Goal: Task Accomplishment & Management: Use online tool/utility

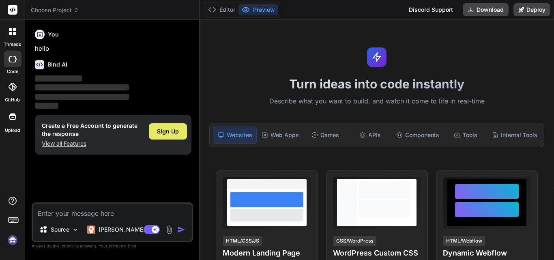
click at [167, 131] on span "Sign Up" at bounding box center [168, 131] width 22 height 8
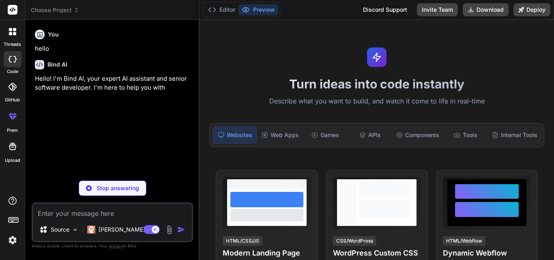
drag, startPoint x: 554, startPoint y: 50, endPoint x: 554, endPoint y: 58, distance: 7.3
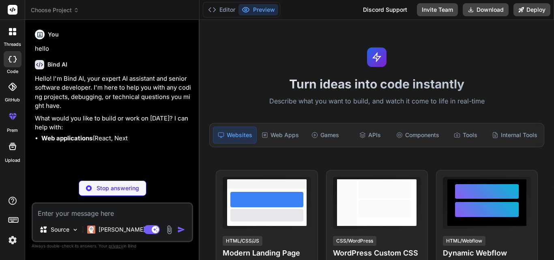
click at [483, 69] on div "Turn ideas into code instantly Describe what you want to build, and watch it co…" at bounding box center [377, 140] width 355 height 240
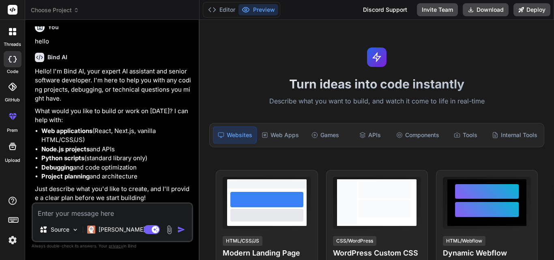
scroll to position [9, 0]
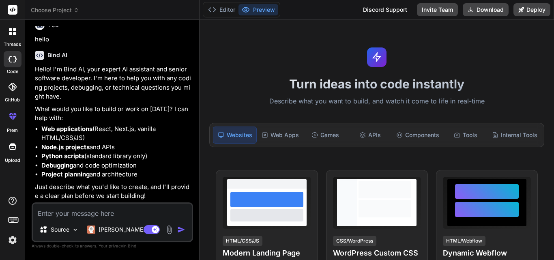
click at [1, 149] on div "Upload" at bounding box center [12, 149] width 25 height 30
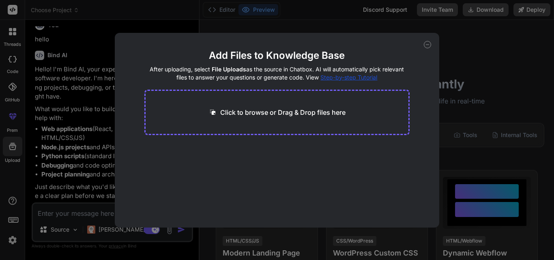
click at [429, 44] on icon at bounding box center [427, 44] width 7 height 7
type textarea "x"
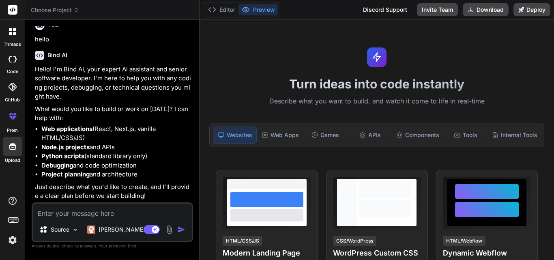
click at [102, 212] on textarea at bounding box center [112, 211] width 159 height 15
click at [112, 218] on textarea at bounding box center [112, 211] width 159 height 15
paste textarea "Loremi d sitametc, adipiscinge seddoeiu, tempor-incididunt utlabore etdolor mag…"
type textarea "Loremi d sitametc, adipiscinge seddoeiu, tempor-incididunt utlabore etdolor mag…"
type textarea "x"
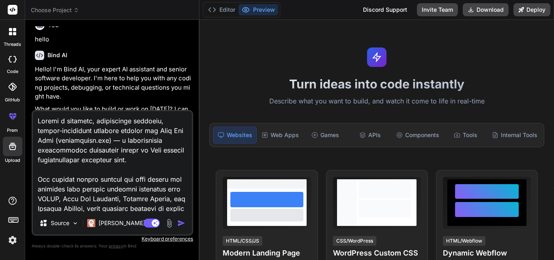
scroll to position [2163, 0]
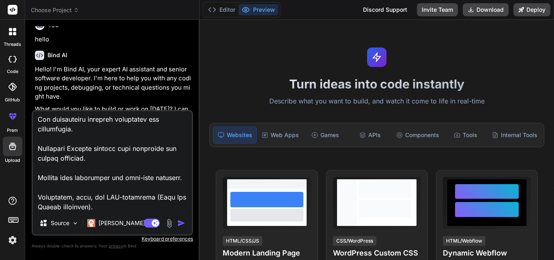
type textarea "Loremi d sitametc, adipiscinge seddoeiu, tempor-incididunt utlabore etdolor mag…"
click at [182, 222] on img "button" at bounding box center [181, 223] width 8 height 8
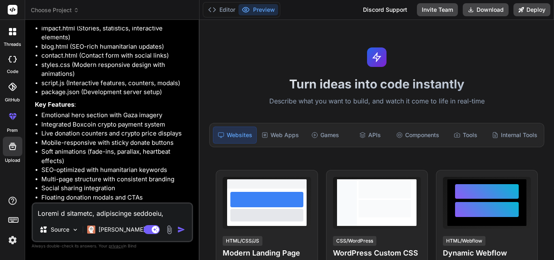
scroll to position [1277, 0]
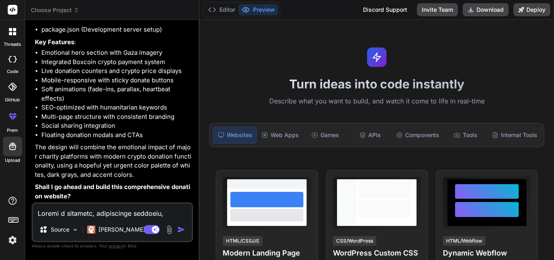
type textarea "x"
click at [112, 208] on textarea at bounding box center [112, 211] width 159 height 15
type textarea "y"
type textarea "x"
type textarea "ye"
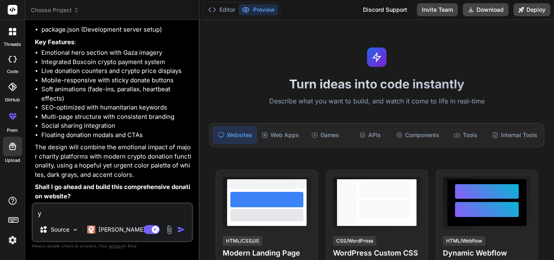
type textarea "x"
type textarea "yes"
type textarea "x"
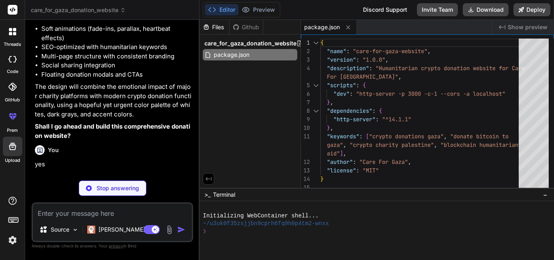
scroll to position [1418, 0]
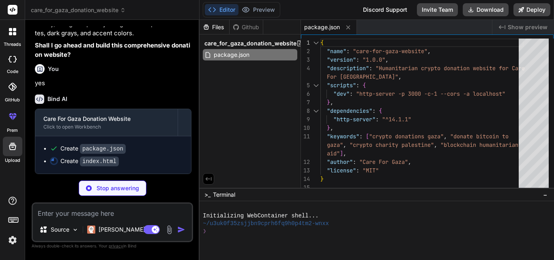
type textarea "x"
type textarea "</div> <script src="script.js"></script> </body> </html>"
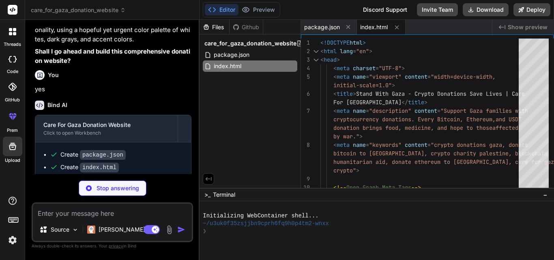
scroll to position [1431, 0]
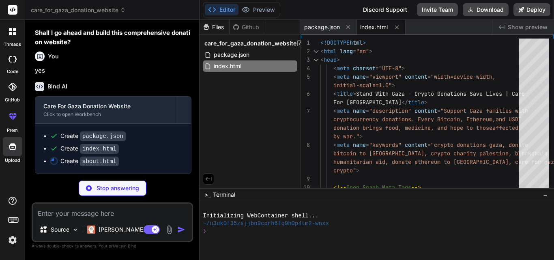
type textarea "x"
type textarea "</body> </html>"
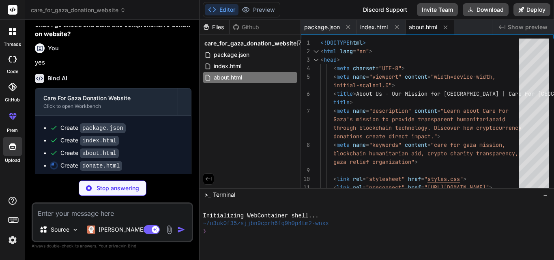
scroll to position [1443, 0]
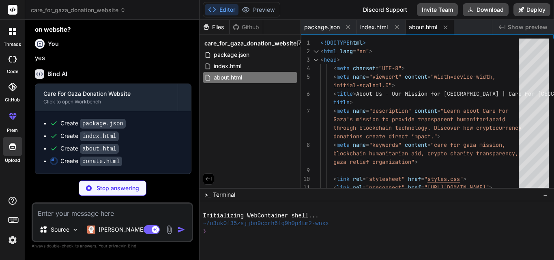
type textarea "x"
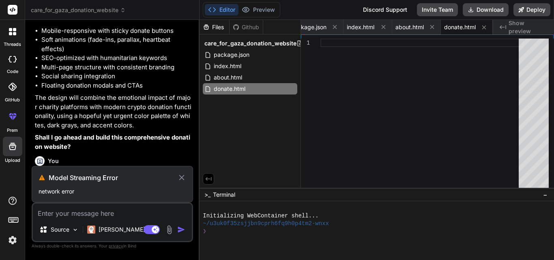
scroll to position [1340, 0]
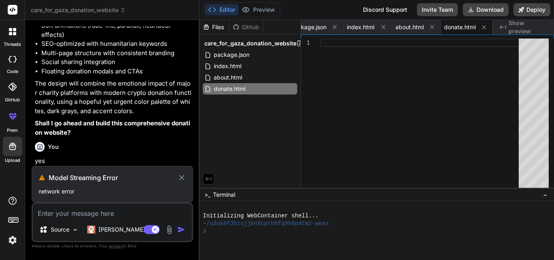
click at [182, 177] on icon at bounding box center [181, 177] width 5 height 5
type textarea "x"
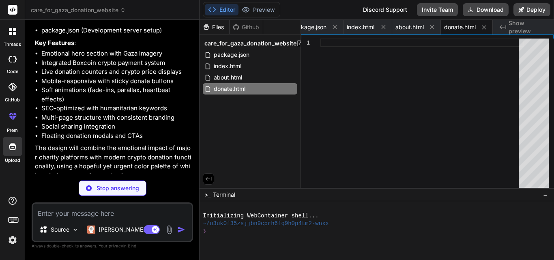
scroll to position [1332, 0]
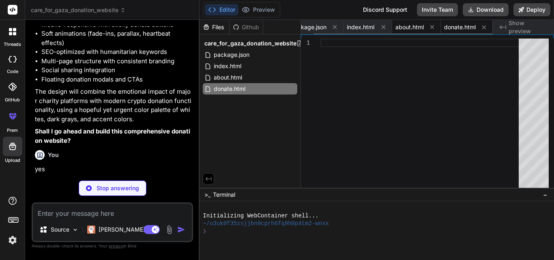
click at [397, 26] on span "about.html" at bounding box center [410, 27] width 28 height 8
type textarea "</body> </html>"
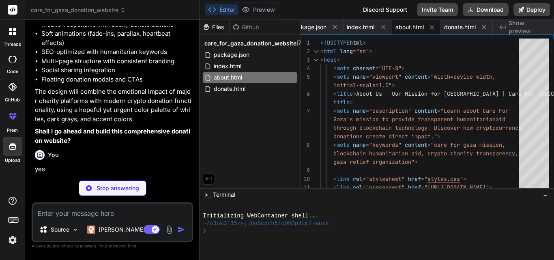
click at [229, 9] on button "Editor" at bounding box center [222, 9] width 34 height 11
click at [131, 215] on textarea at bounding box center [112, 211] width 159 height 15
type textarea "p"
type textarea "x"
type textarea "pr"
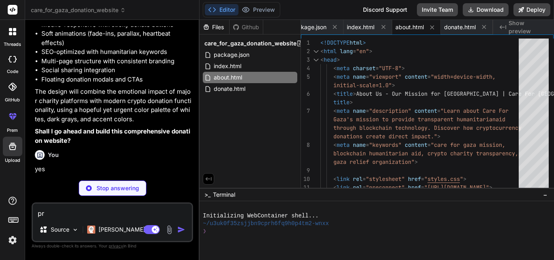
type textarea "x"
type textarea "pro"
type textarea "x"
type textarea "proc"
type textarea "x"
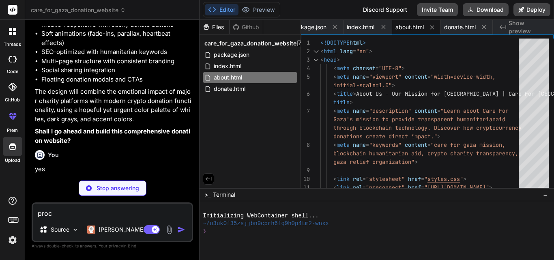
type textarea "proce"
type textarea "x"
type textarea "procee"
type textarea "x"
type textarea "proceed"
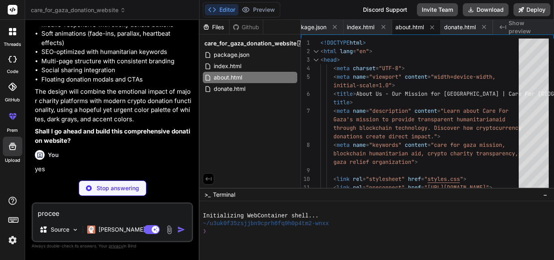
type textarea "x"
type textarea "proceed"
type textarea "x"
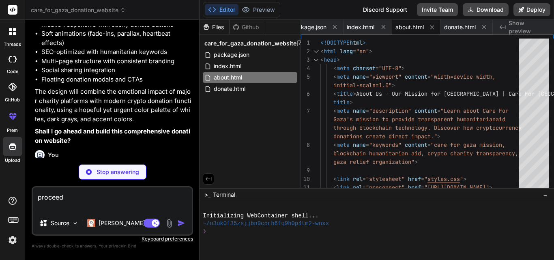
type textarea "proceed"
click at [157, 161] on div "You hello Bind AI Hello! I'm Bind AI, your expert AI assistant and senior softw…" at bounding box center [113, 142] width 162 height 233
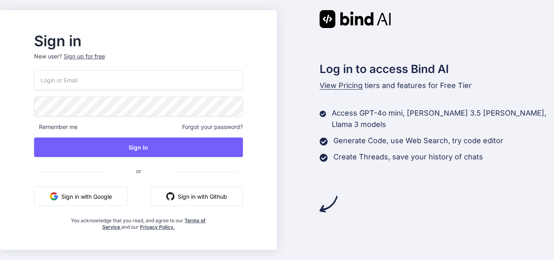
click at [124, 198] on button "Sign in with Google" at bounding box center [81, 196] width 94 height 19
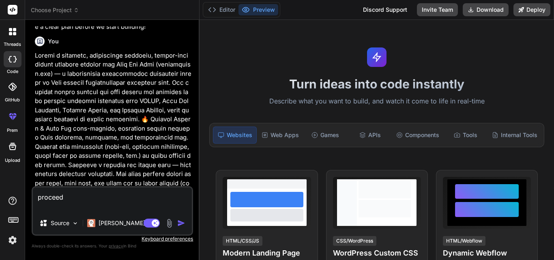
scroll to position [185, 0]
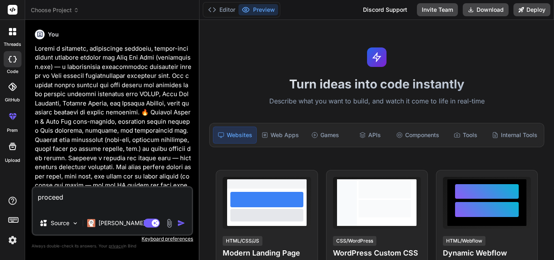
drag, startPoint x: 83, startPoint y: 201, endPoint x: 37, endPoint y: 193, distance: 46.6
click at [37, 193] on textarea "proceed" at bounding box center [112, 199] width 159 height 24
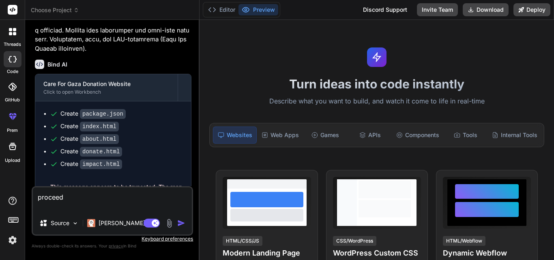
scroll to position [1091, 0]
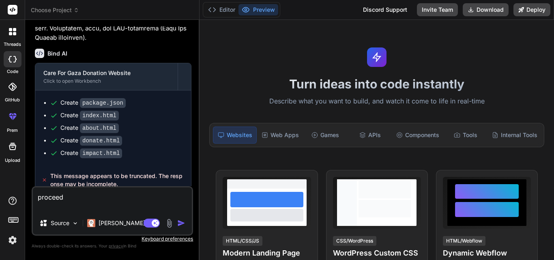
click at [181, 222] on img "button" at bounding box center [181, 223] width 8 height 8
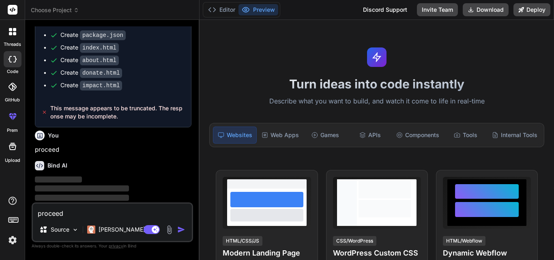
scroll to position [1159, 0]
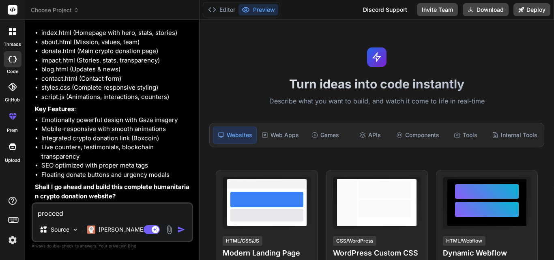
type textarea "x"
click at [112, 216] on textarea "proceed" at bounding box center [112, 211] width 159 height 15
type textarea "y"
type textarea "x"
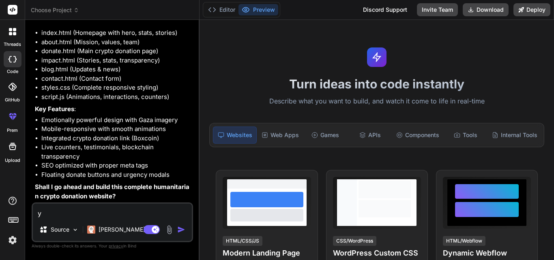
type textarea "ye"
type textarea "x"
type textarea "yes"
type textarea "x"
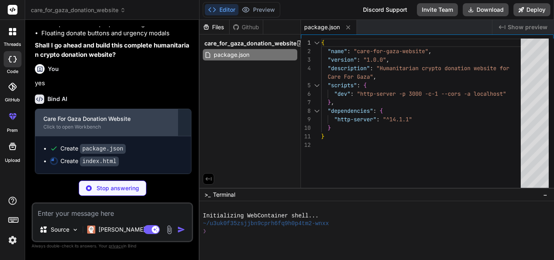
scroll to position [1485, 0]
type textarea "x"
type textarea "</div> <script src="script.js"></script> </body> </html>"
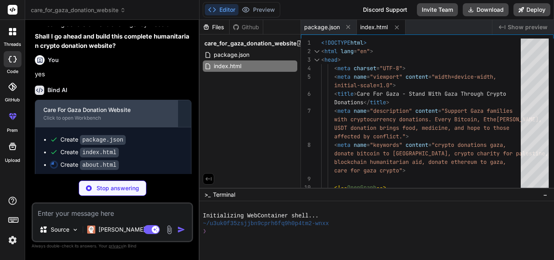
type textarea "x"
type textarea "</div> </footer> <script src="script.js"></script> </body> </html>"
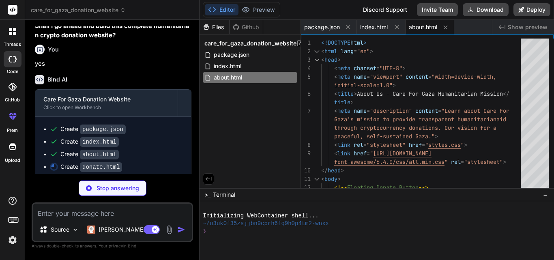
scroll to position [1510, 0]
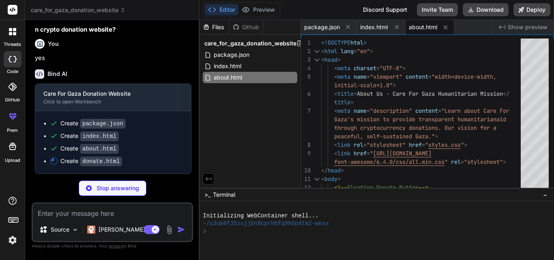
type textarea "x"
type textarea "for Gaza.</p> </div> </div> </footer> <script src="script.js"></script> </body>…"
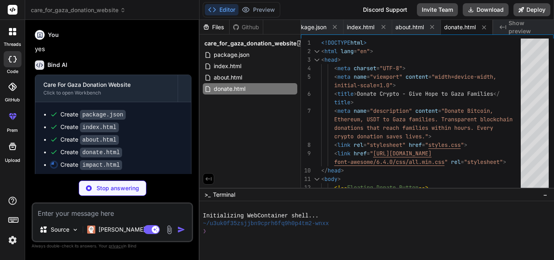
type textarea "x"
type textarea "</div> </footer> <script src="script.js"></script> </body> </html>"
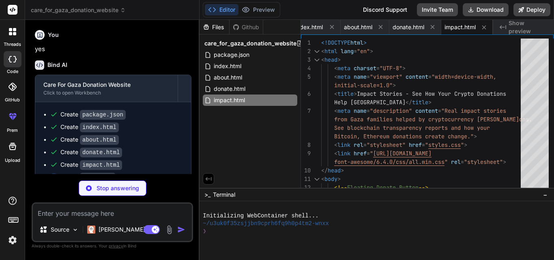
type textarea "x"
type textarea "for Gaza.</p> </div> </div> </footer> <script src="script.js"></script> </body>…"
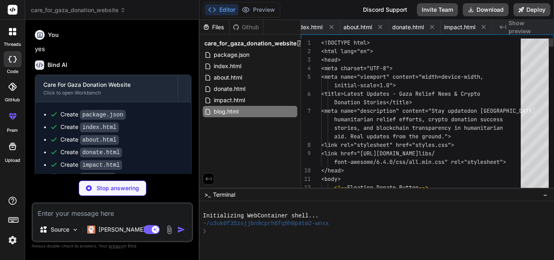
scroll to position [0, 114]
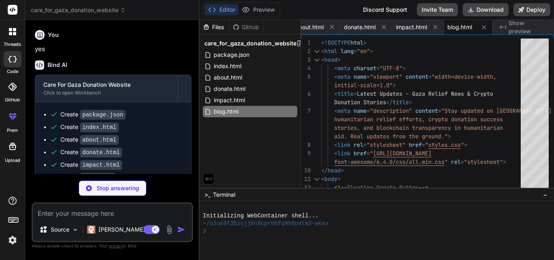
type textarea "x"
type textarea "</div> </footer> <script src="script.js"></script> </body> </html>"
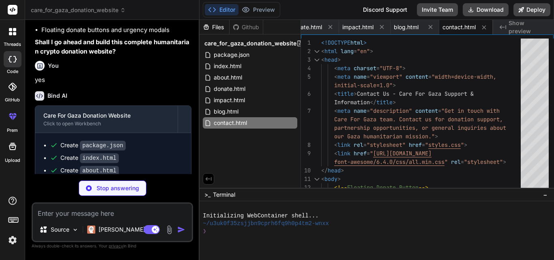
scroll to position [1561, 0]
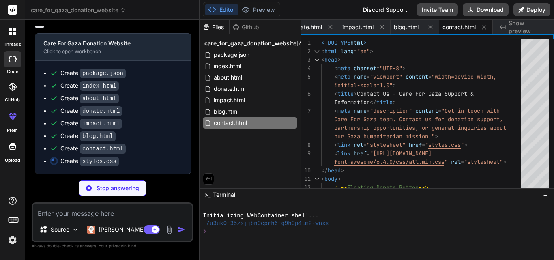
type textarea "x"
type textarea "font-size: 1rem; } .modal-content { margin: 5% auto; padding: 1.5rem; } }"
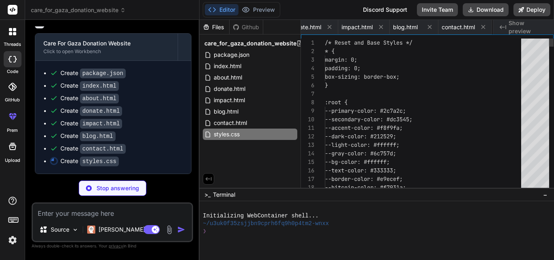
scroll to position [0, 217]
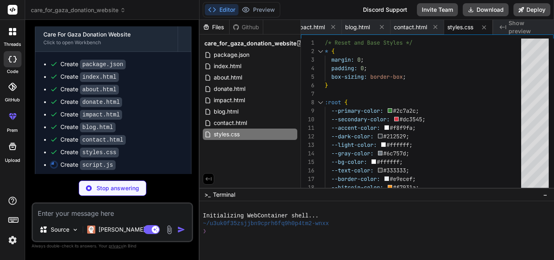
type textarea "x"
type textarea "}) .catch(registrationError => { console.log('SW registration failed: ', regist…"
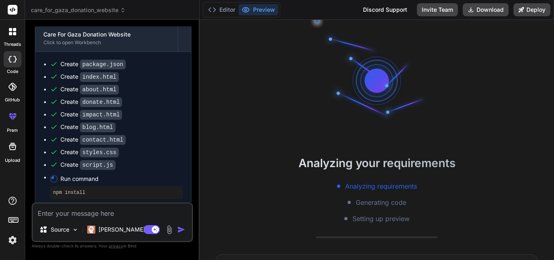
scroll to position [77, 0]
type textarea "x"
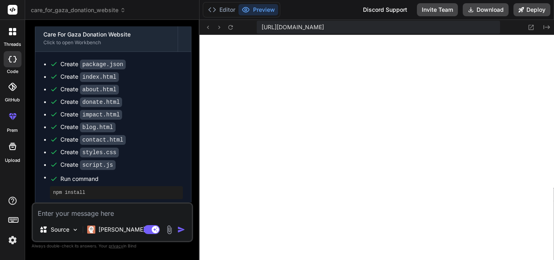
scroll to position [393, 0]
click at [534, 26] on icon at bounding box center [531, 27] width 7 height 7
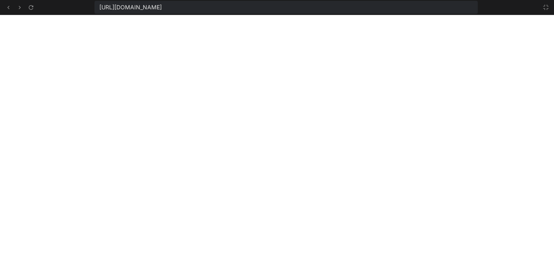
scroll to position [439, 0]
